Goal: Find specific page/section: Find specific page/section

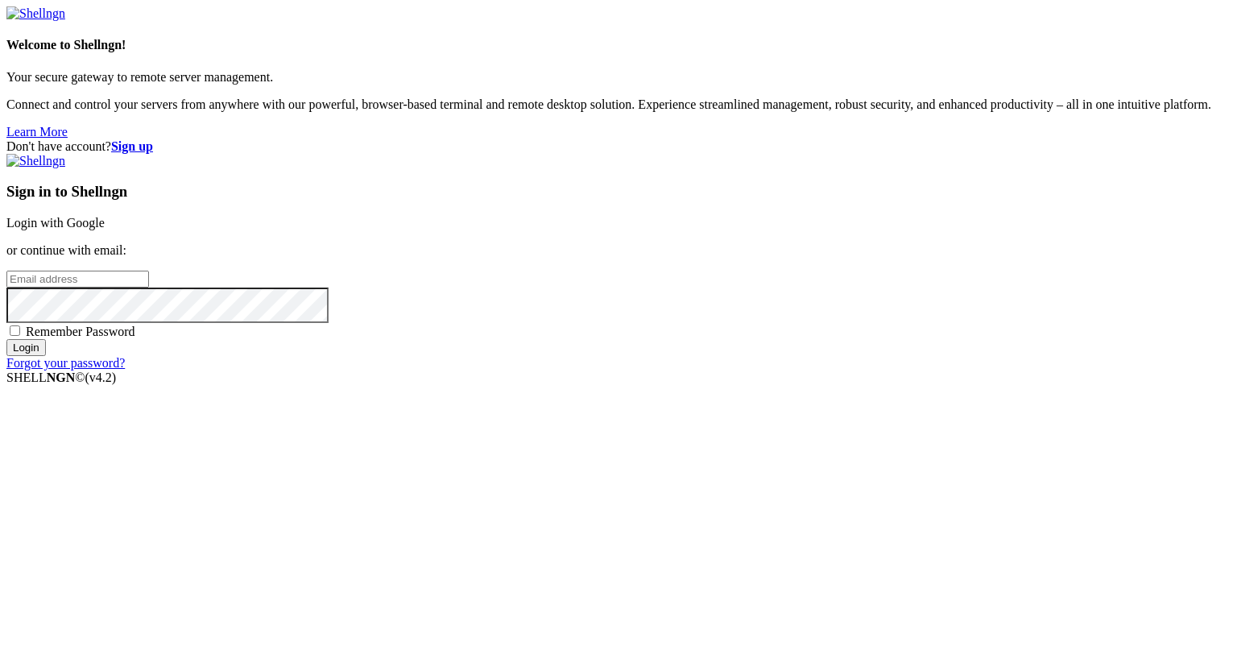
type input "[PERSON_NAME][EMAIL_ADDRESS][DOMAIN_NAME]"
click at [46, 356] on input "Login" at bounding box center [25, 347] width 39 height 17
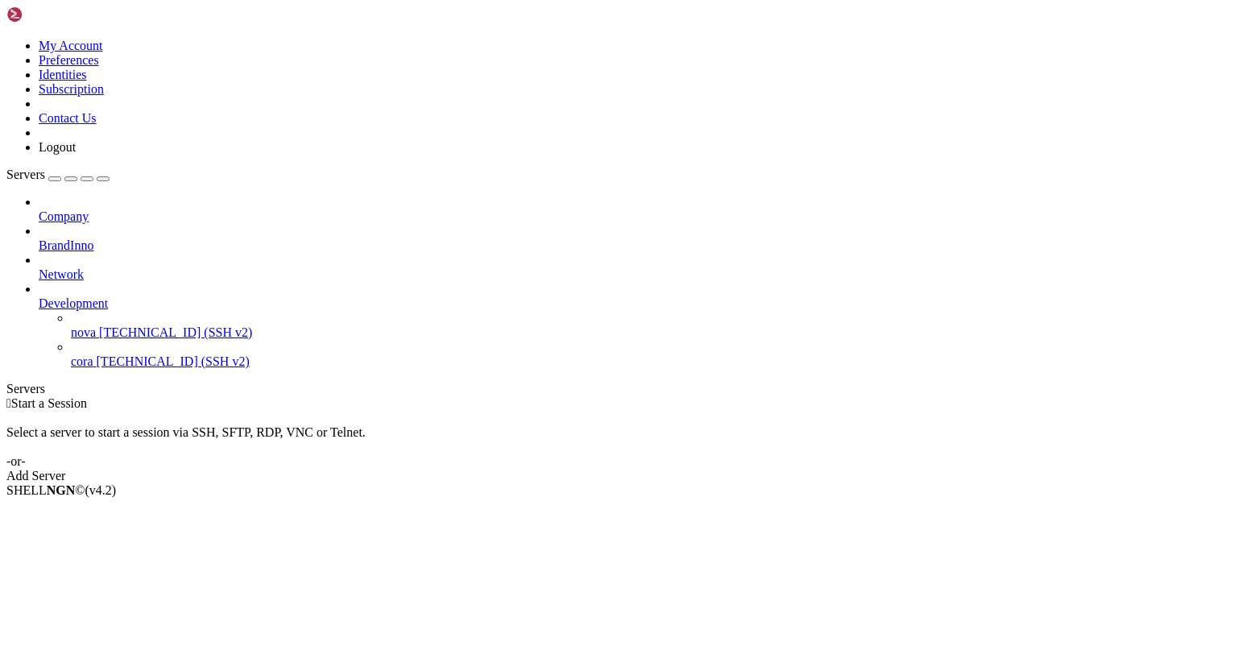
click at [172, 282] on div at bounding box center [635, 289] width 1192 height 14
click at [39, 296] on icon at bounding box center [39, 296] width 0 height 0
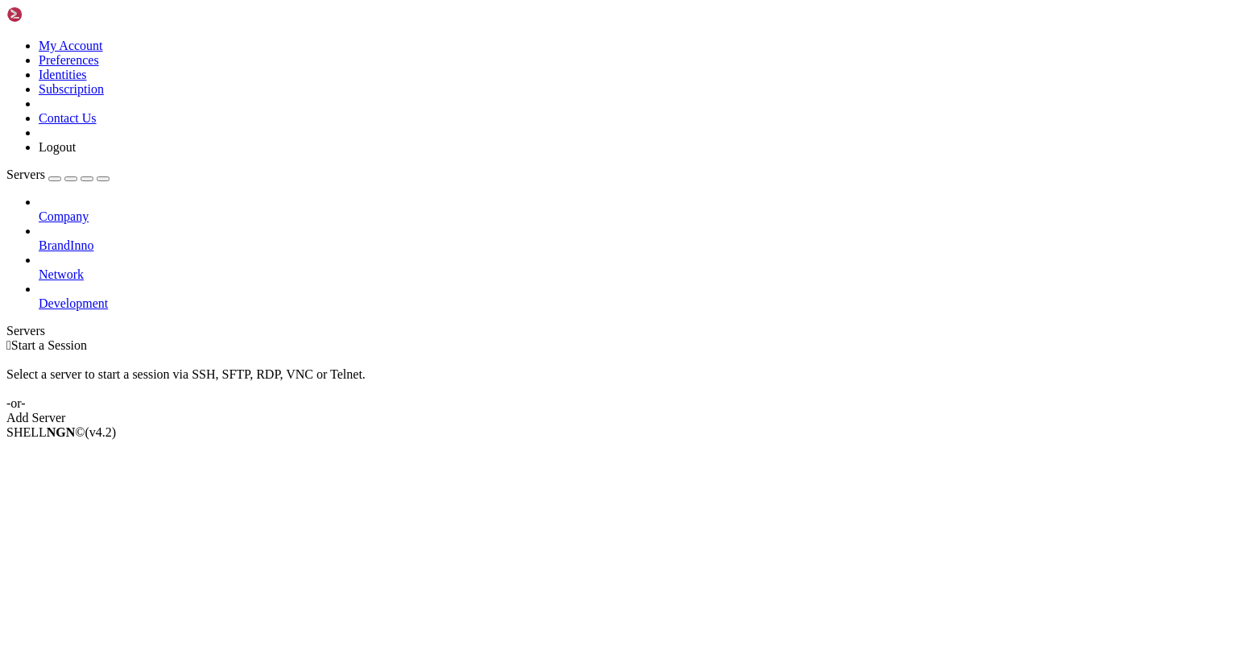
click at [84, 267] on span "Network" at bounding box center [61, 274] width 45 height 14
click at [39, 267] on icon at bounding box center [39, 267] width 0 height 0
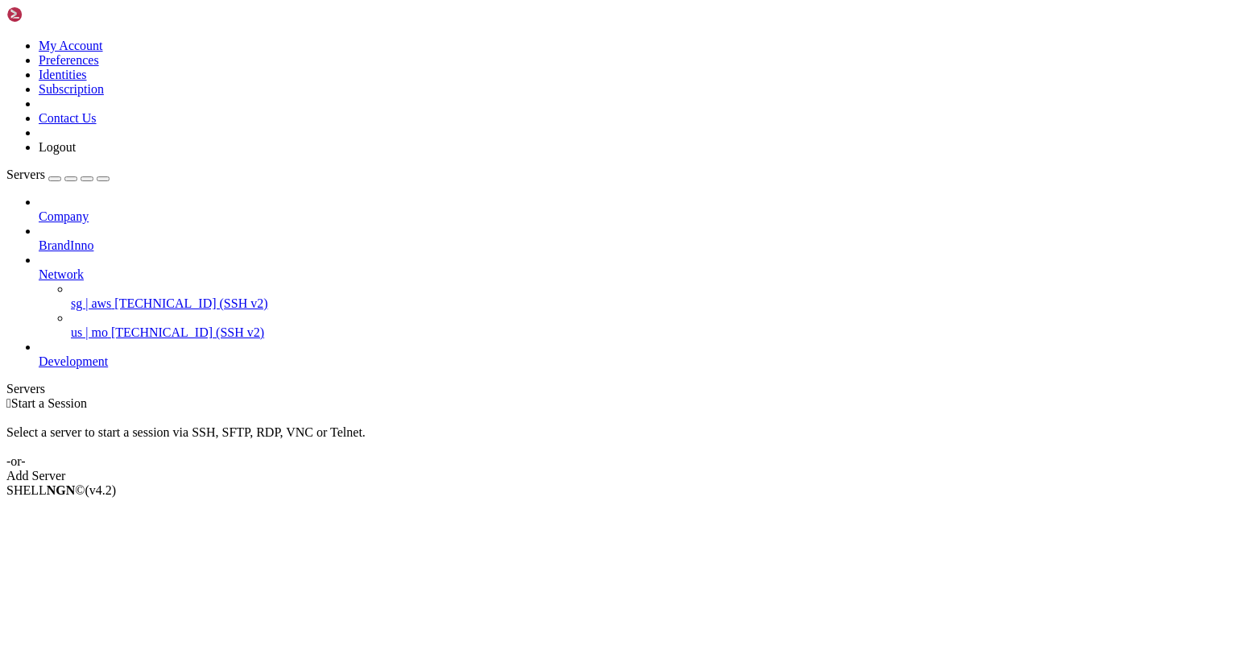
click at [39, 267] on icon at bounding box center [39, 267] width 0 height 0
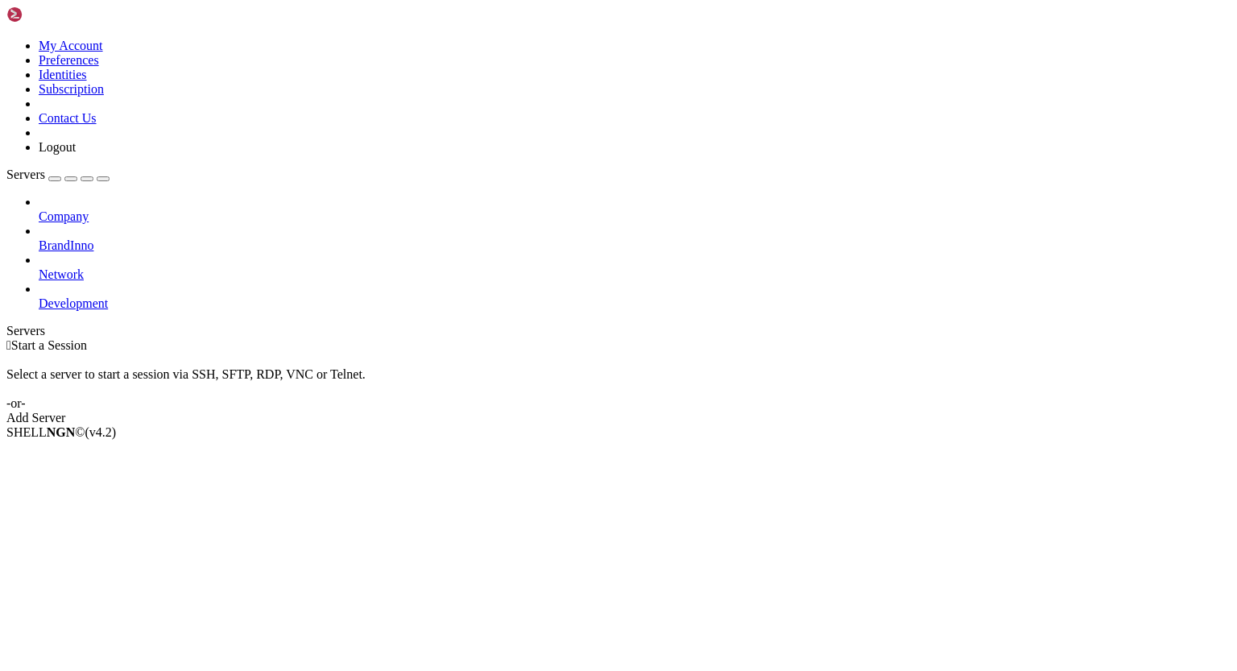
click at [39, 238] on icon at bounding box center [39, 238] width 0 height 0
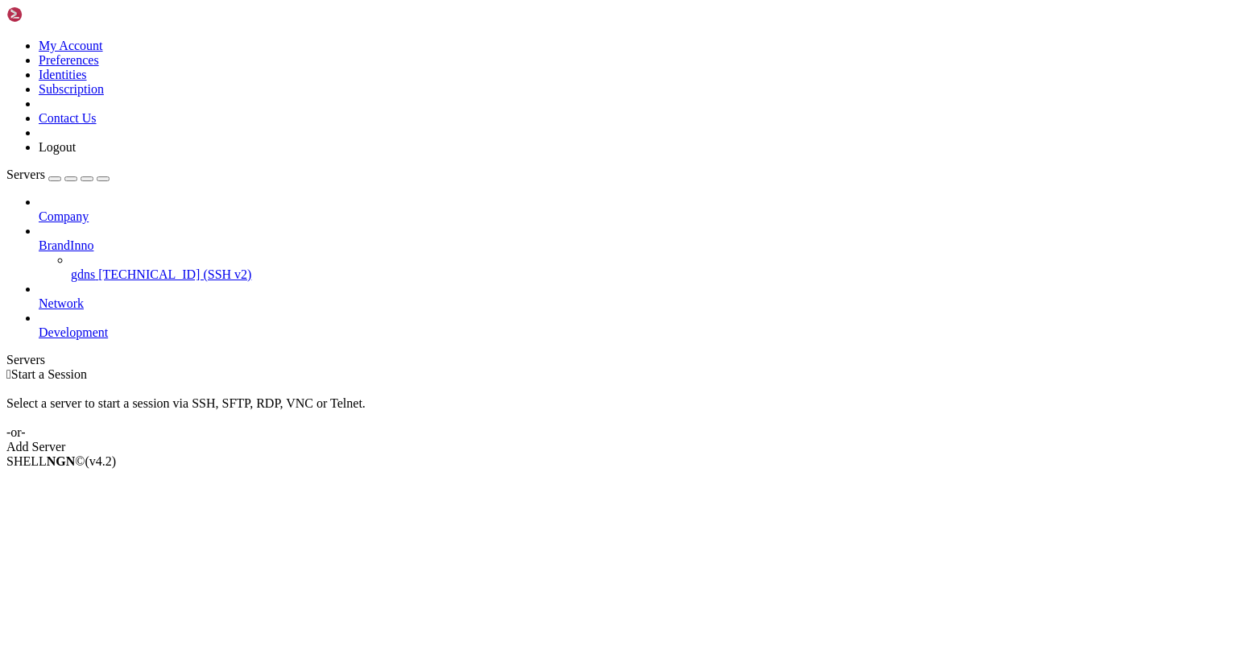
click at [95, 267] on span "gdns" at bounding box center [83, 274] width 24 height 14
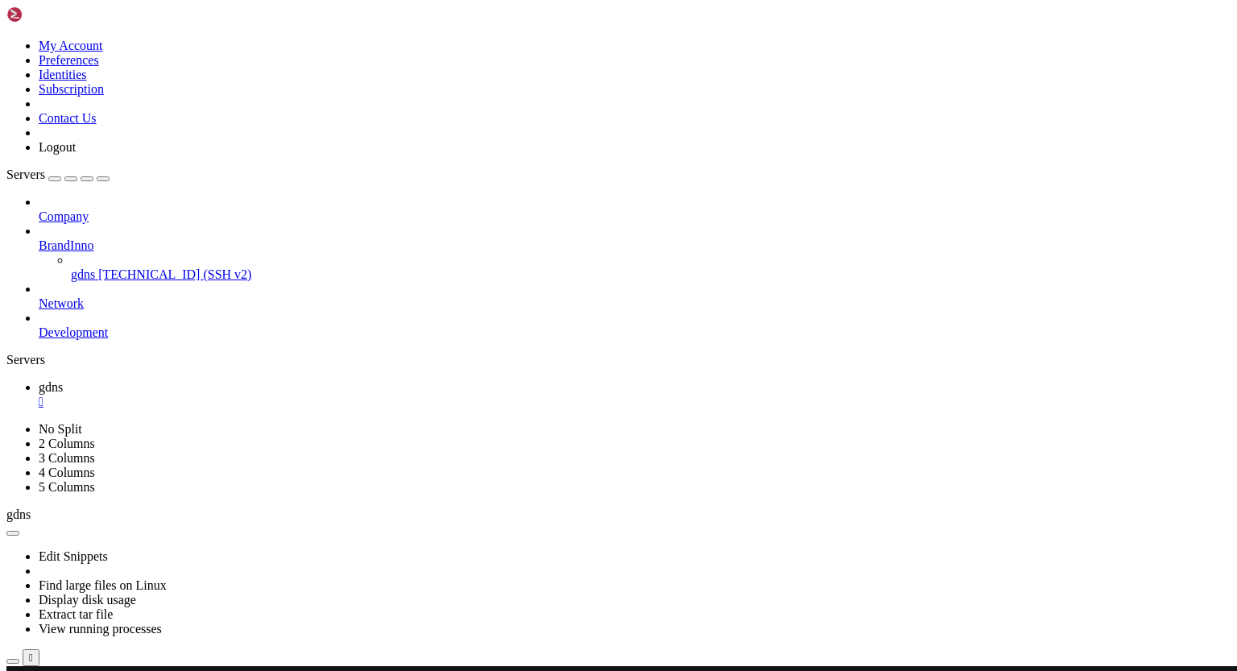
scroll to position [109143, 0]
click at [268, 395] on div "" at bounding box center [635, 402] width 1192 height 14
